Goal: Navigation & Orientation: Find specific page/section

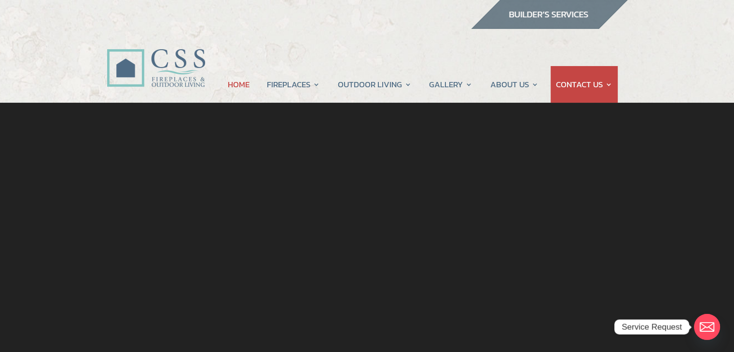
click at [537, 24] on img at bounding box center [549, 14] width 157 height 29
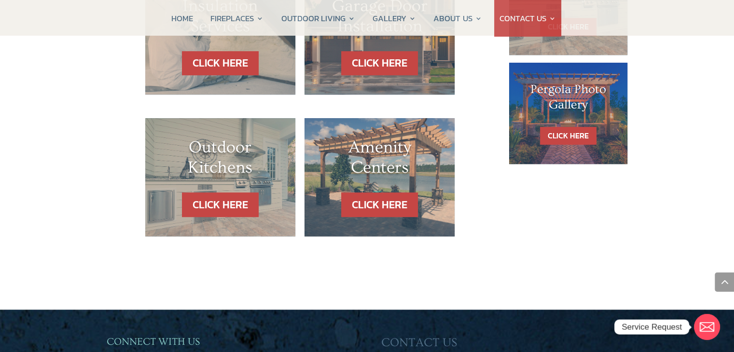
scroll to position [483, 0]
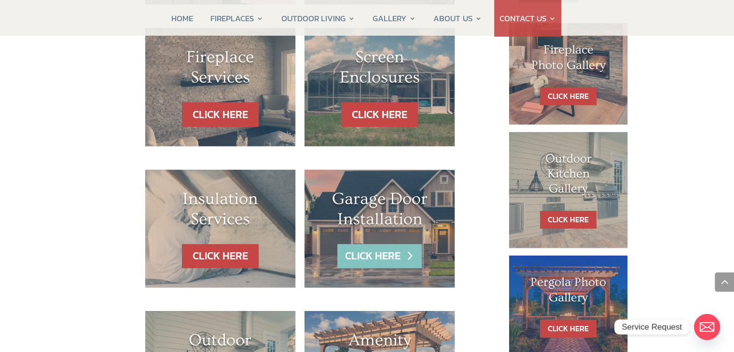
click at [398, 256] on link "CLICK HERE" at bounding box center [379, 256] width 84 height 25
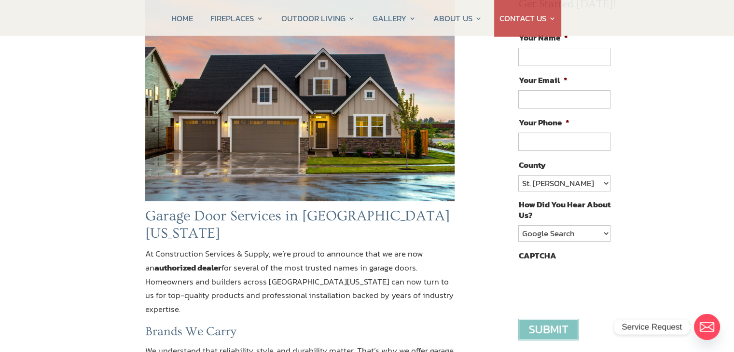
scroll to position [290, 0]
